Goal: Task Accomplishment & Management: Manage account settings

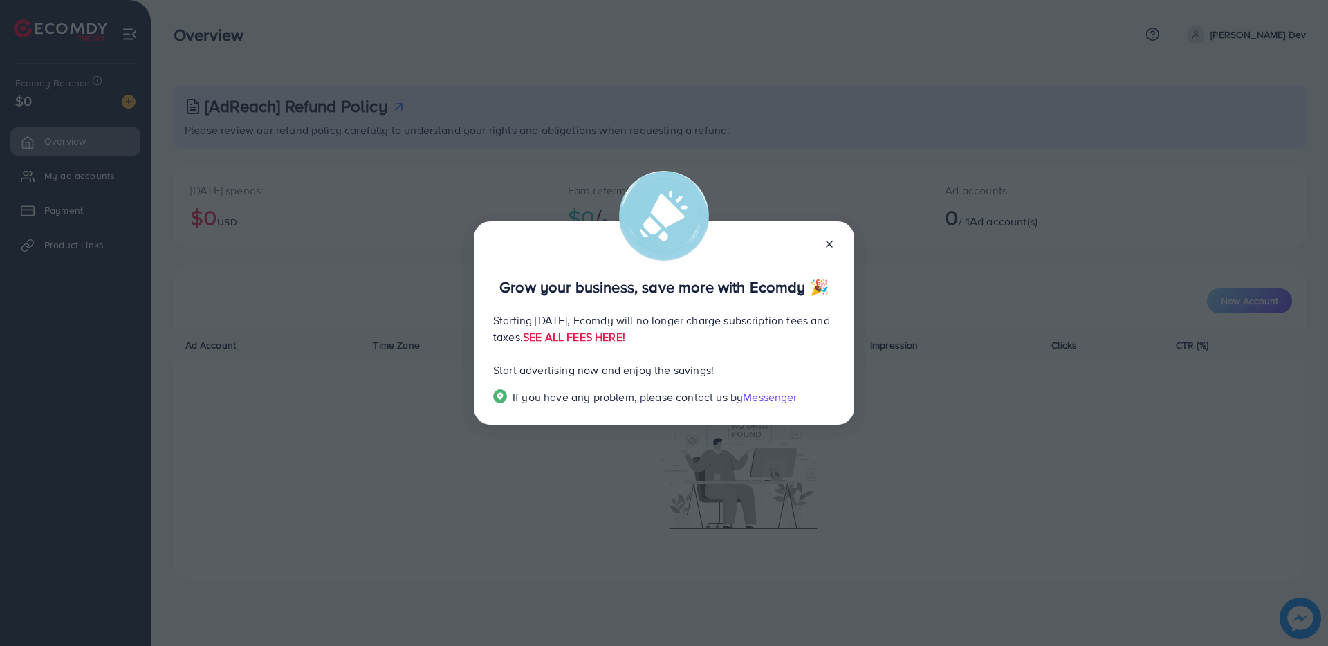
click at [824, 239] on icon at bounding box center [829, 244] width 11 height 11
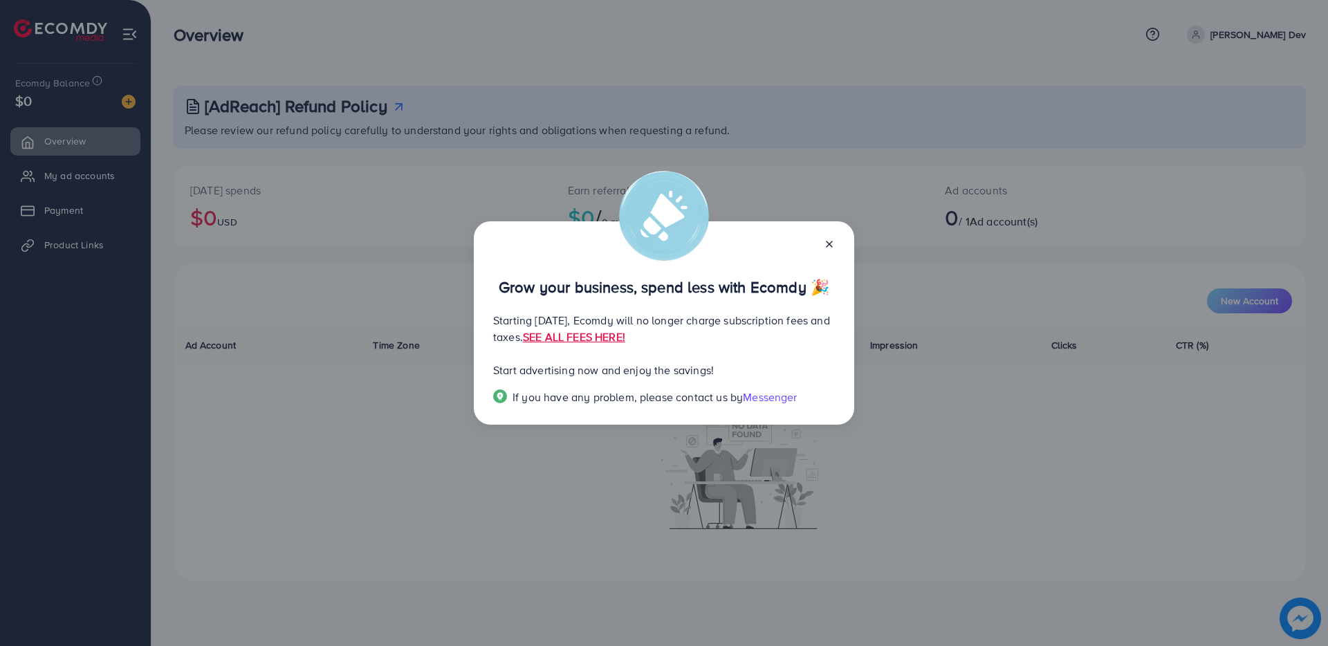
click at [830, 248] on icon at bounding box center [829, 244] width 11 height 11
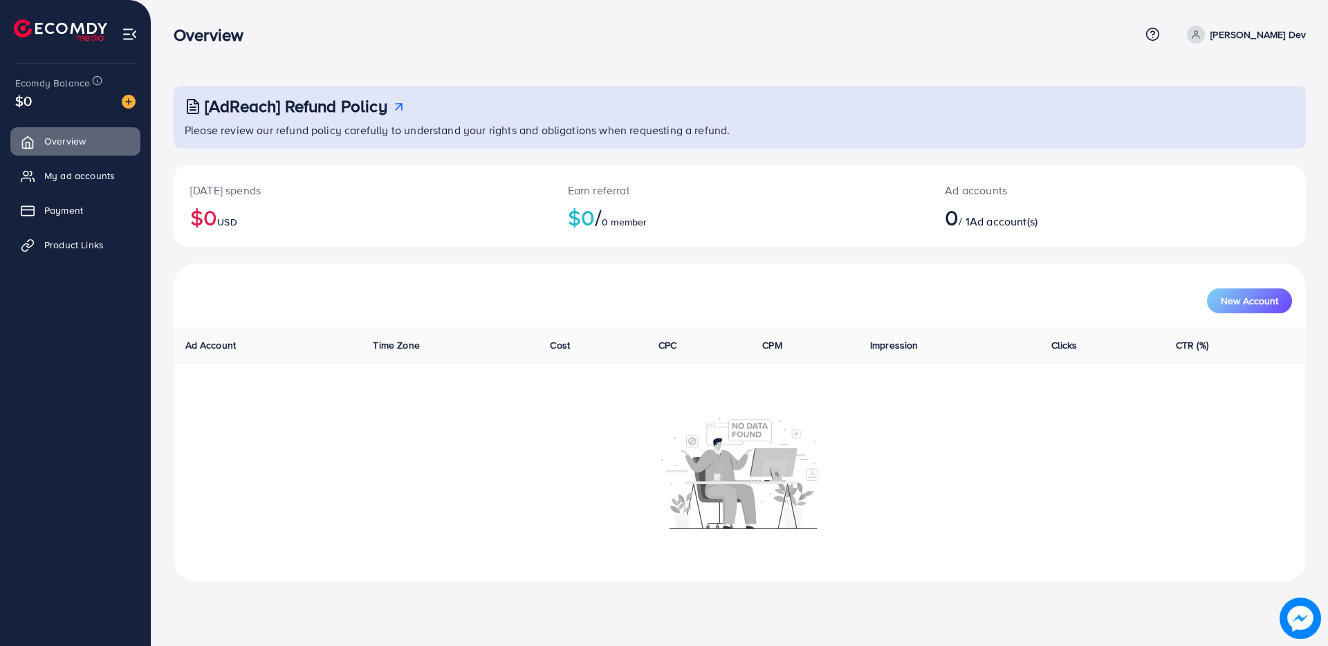
click at [99, 227] on ul "Overview My ad accounts Payment Product Links" at bounding box center [75, 198] width 151 height 152
click at [67, 245] on span "Product Links" at bounding box center [78, 245] width 60 height 14
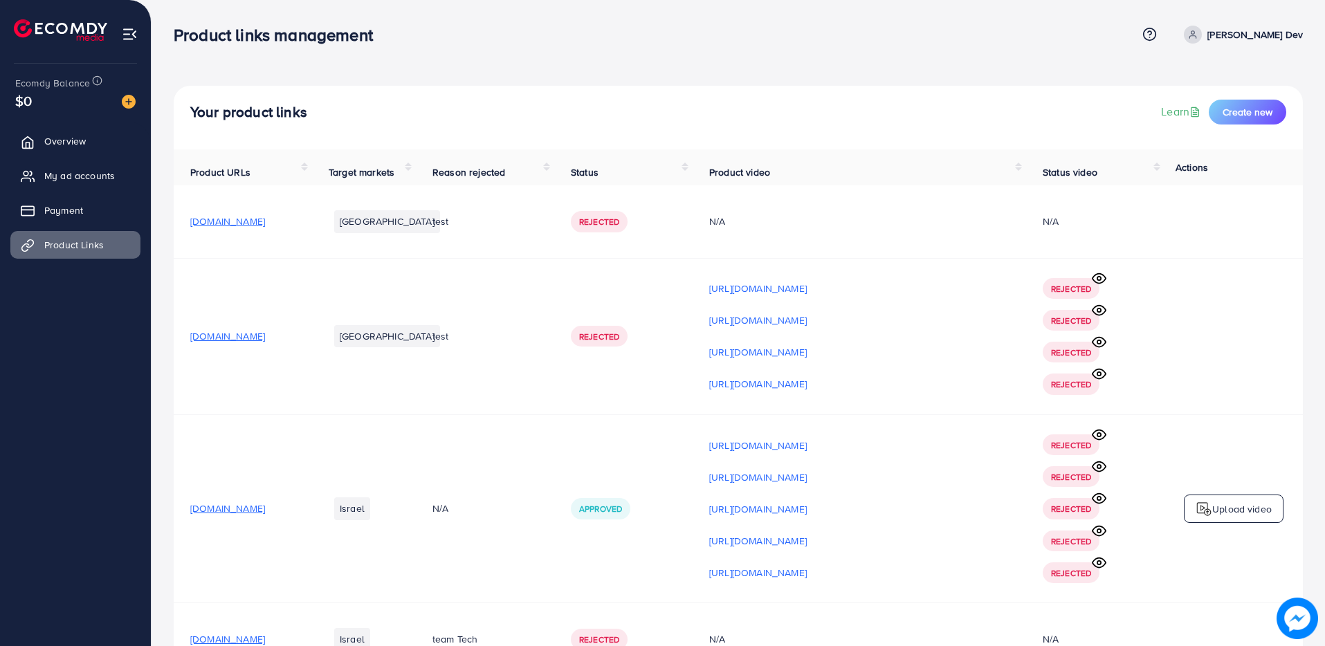
click at [66, 226] on ul "Overview My ad accounts Payment Product Links" at bounding box center [75, 198] width 151 height 152
click at [68, 167] on link "My ad accounts" at bounding box center [75, 176] width 130 height 28
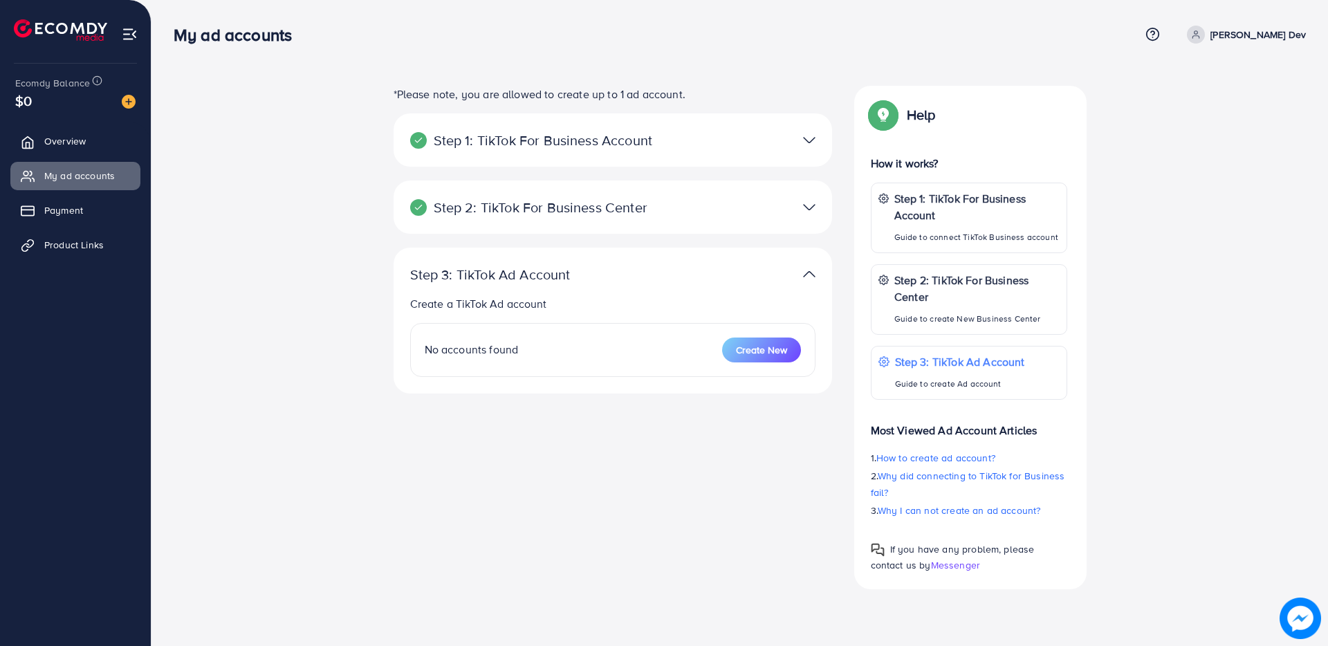
click at [1205, 32] on span at bounding box center [1196, 35] width 18 height 18
click at [1205, 102] on link "Log out" at bounding box center [1239, 113] width 131 height 31
